Goal: Entertainment & Leisure: Browse casually

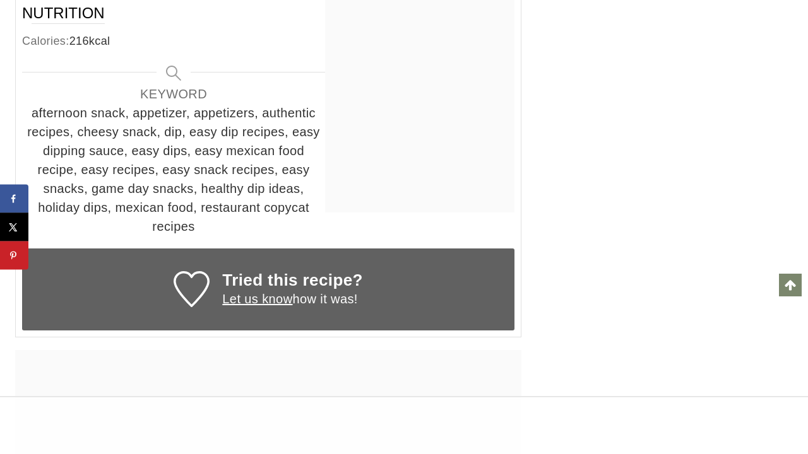
scroll to position [6095, 0]
